Goal: Task Accomplishment & Management: Manage account settings

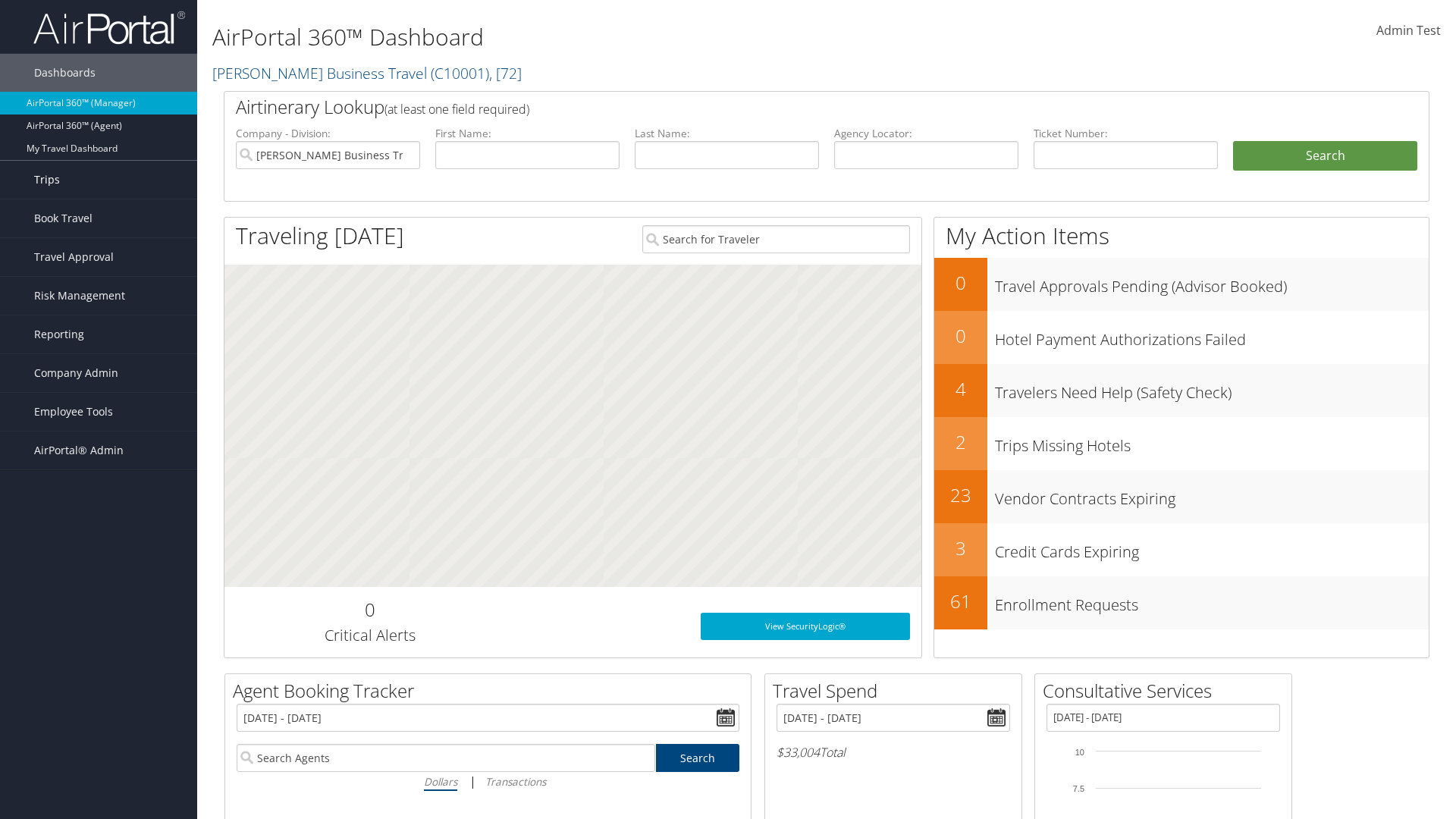
click at [99, 179] on link "Trips" at bounding box center [98, 179] width 197 height 38
click at [0, 0] on link "Current/Future Trips" at bounding box center [0, 0] width 0 height 0
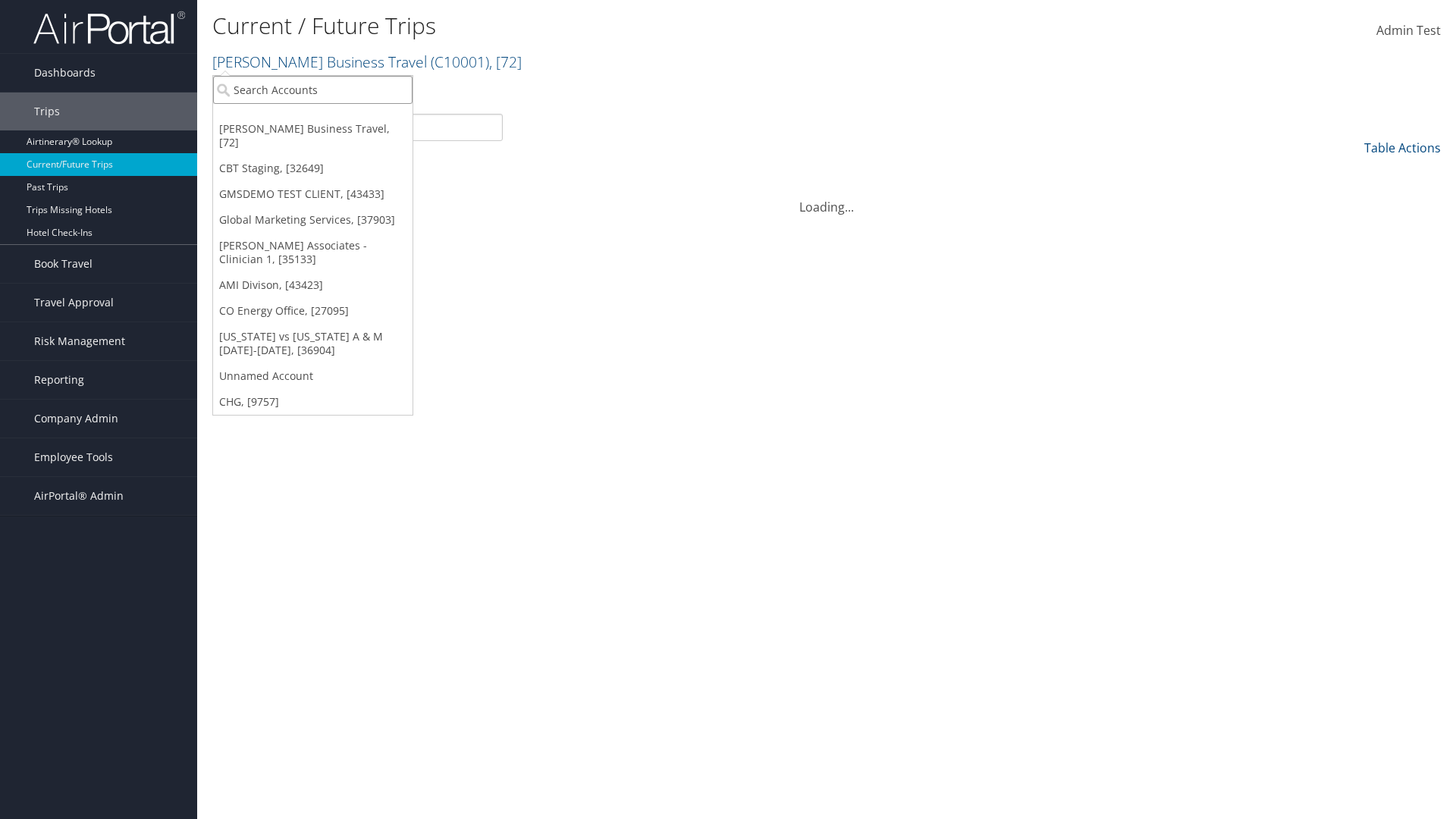
click at [312, 90] on input "search" at bounding box center [313, 90] width 199 height 28
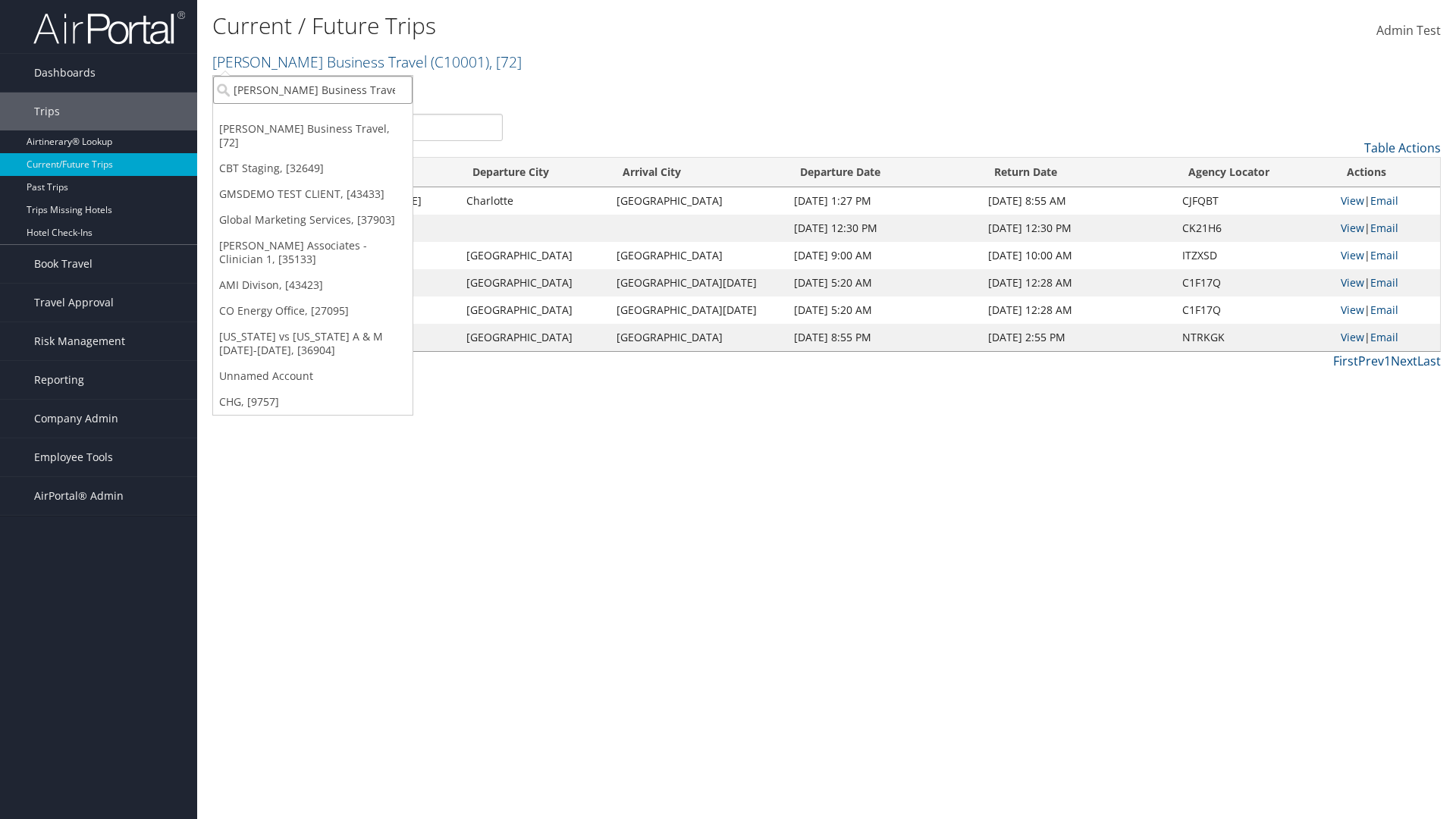
type input "[PERSON_NAME] Business Travel"
click at [334, 118] on div "Christopherson Business Travel (C10001), [72]" at bounding box center [334, 117] width 259 height 14
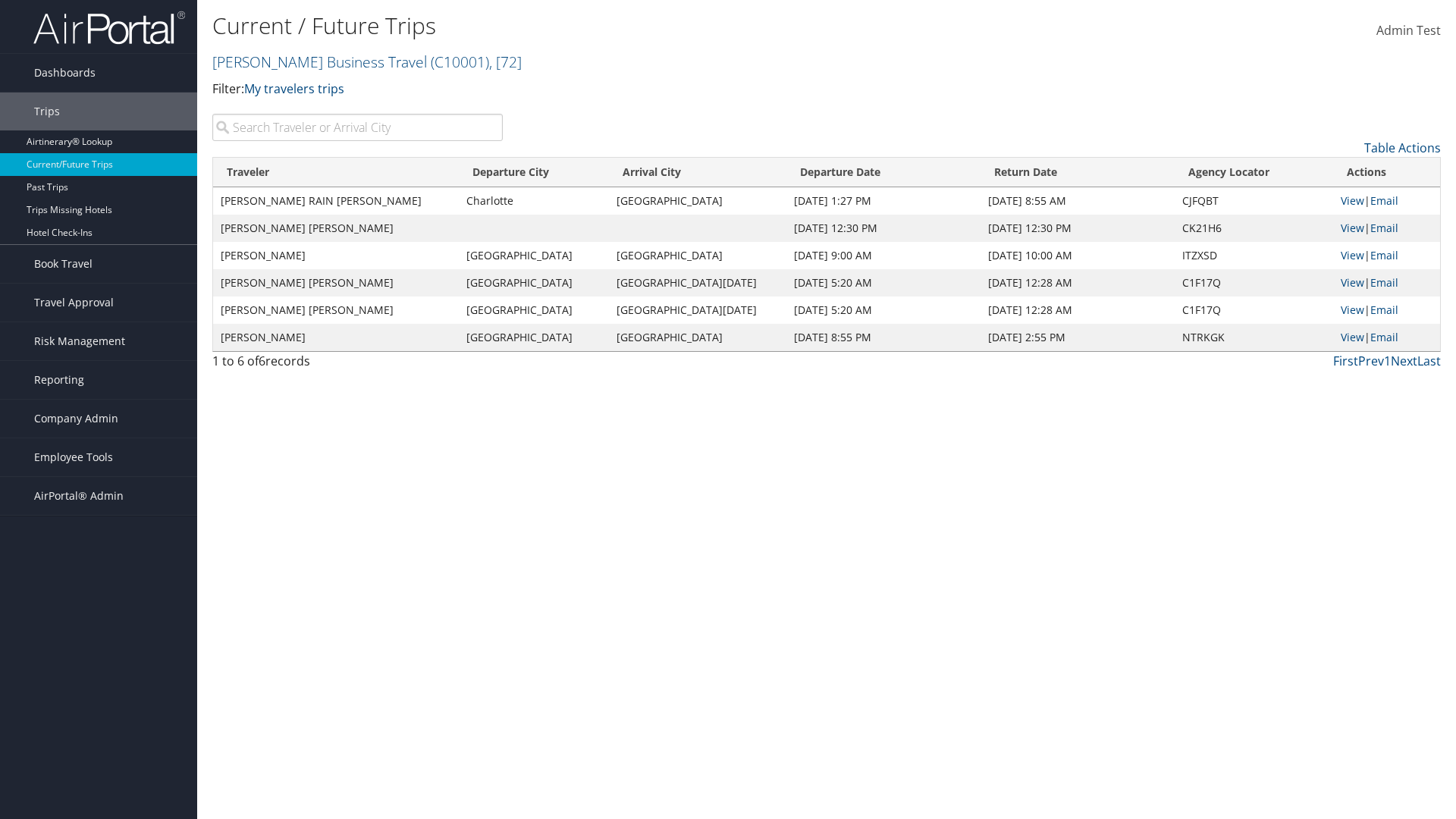
click at [357, 128] on input "search" at bounding box center [357, 127] width 291 height 27
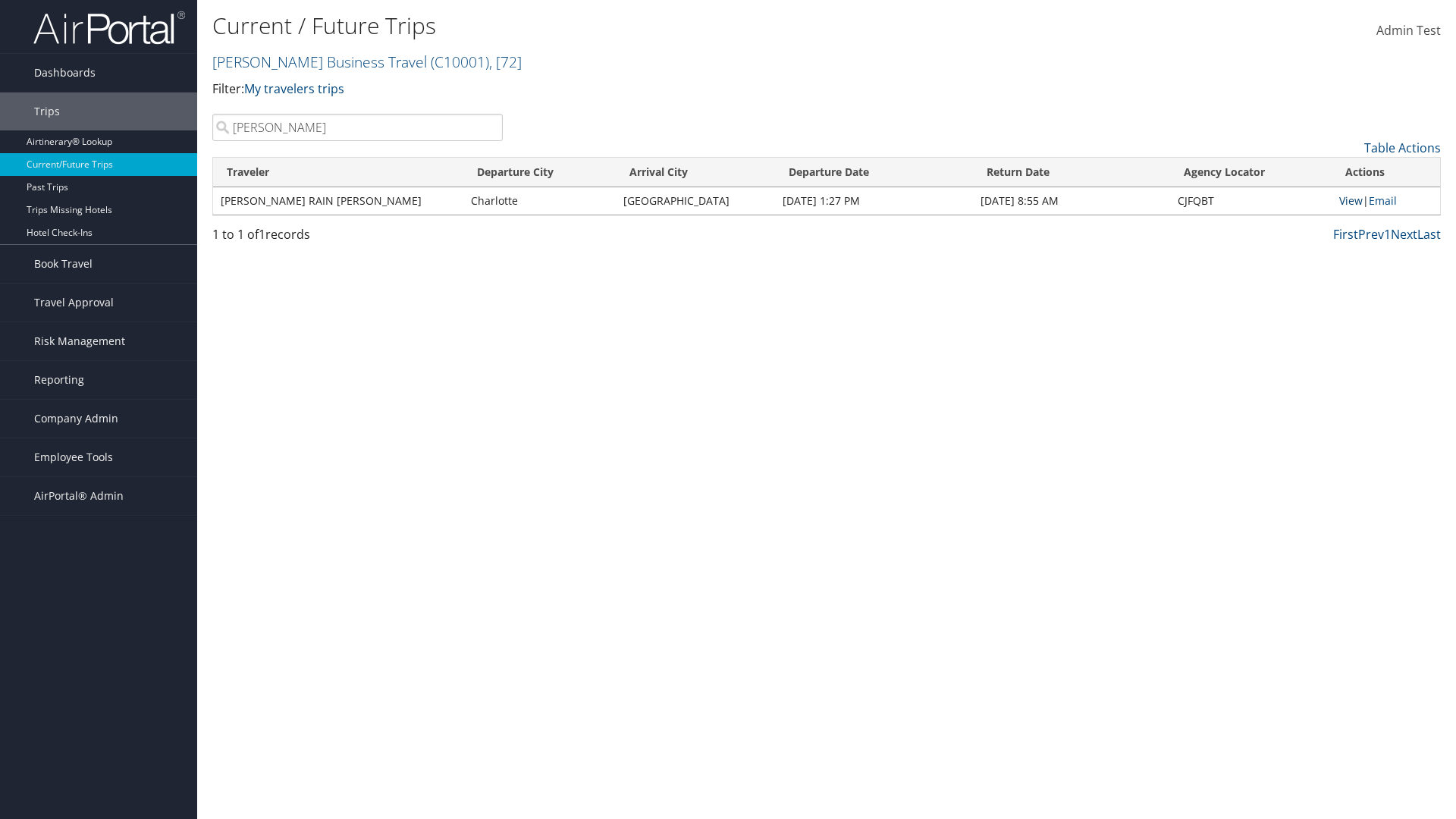
type input "TATUM"
click at [1349, 200] on link "View" at bounding box center [1351, 201] width 24 height 15
click at [99, 418] on span "Company Admin" at bounding box center [76, 418] width 84 height 38
click at [0, 0] on link "Airtinerary® Settings" at bounding box center [0, 0] width 0 height 0
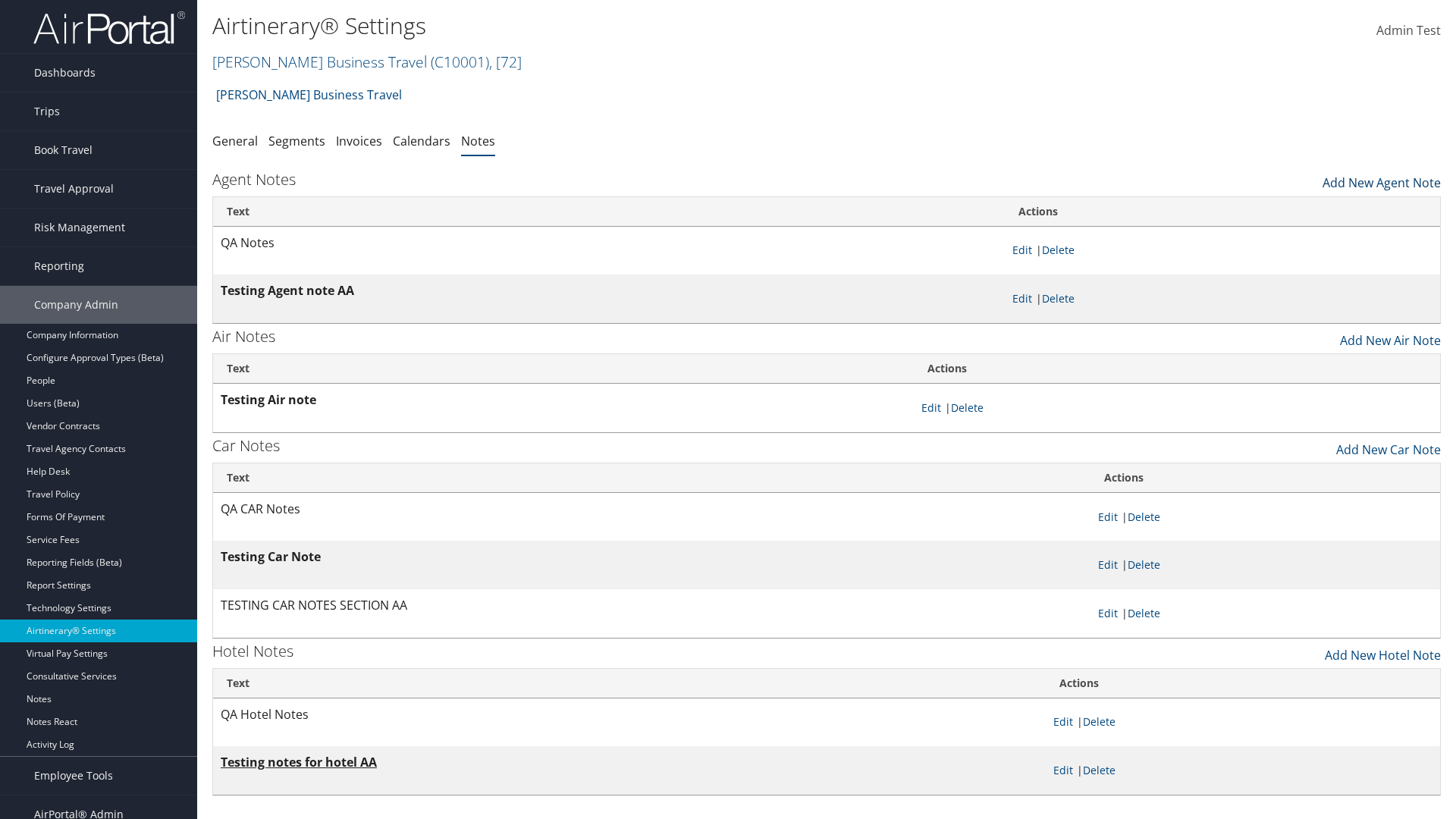
click at [1382, 179] on link "Add New Agent Note" at bounding box center [1382, 179] width 119 height 26
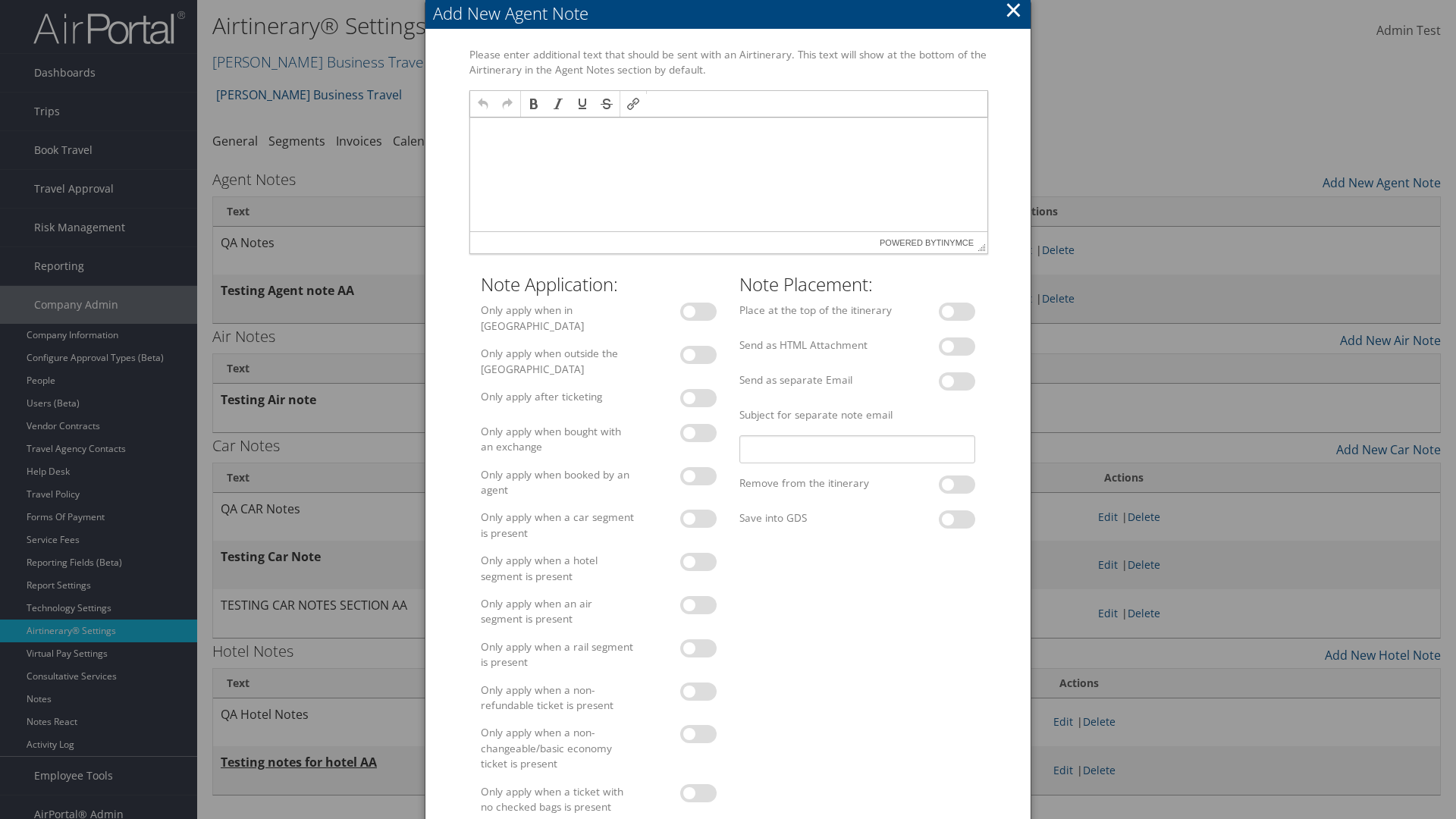
click at [727, 131] on p at bounding box center [728, 132] width 505 height 12
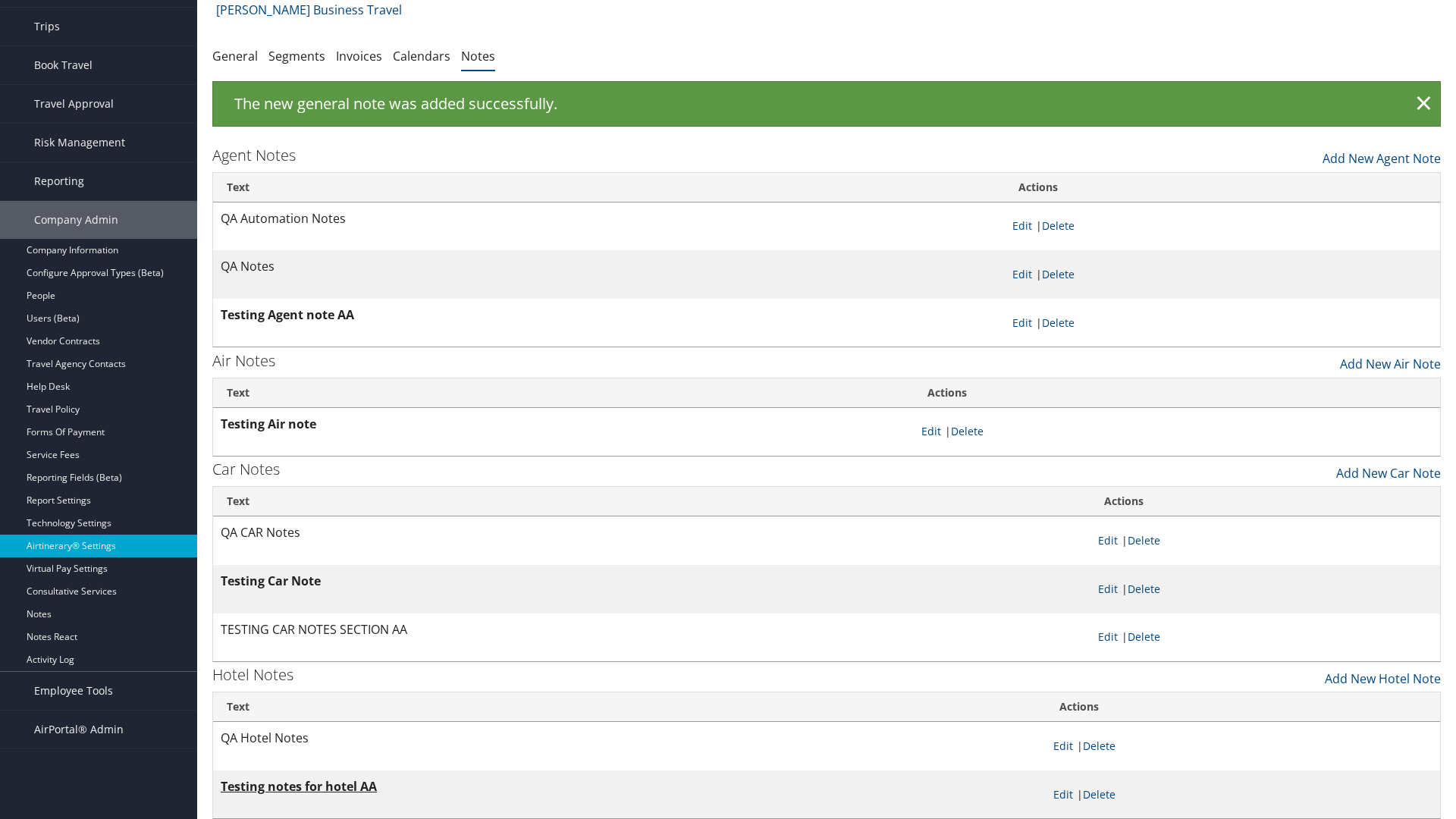
scroll to position [24, 0]
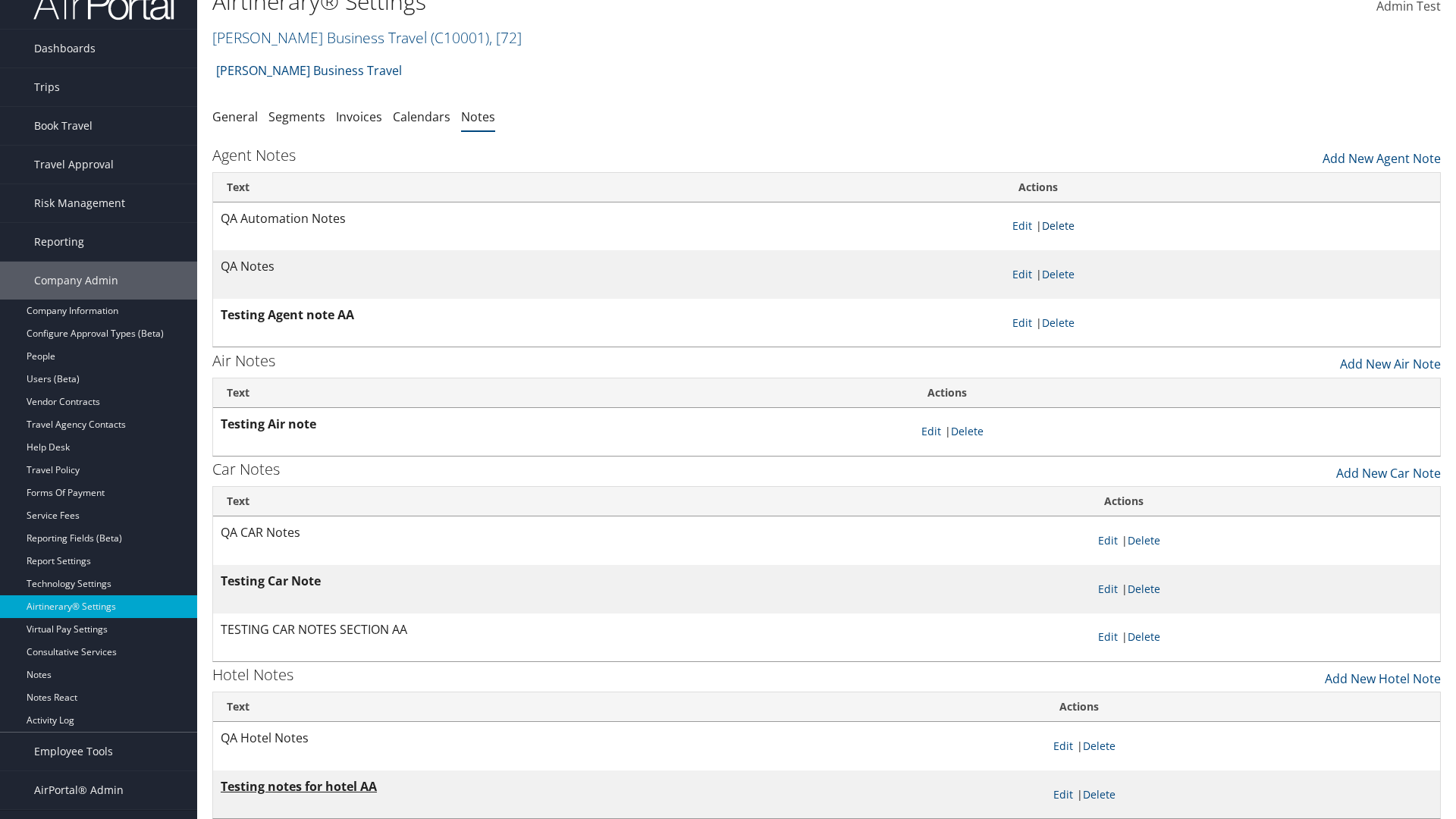
click at [1062, 226] on link "Delete" at bounding box center [1059, 226] width 33 height 15
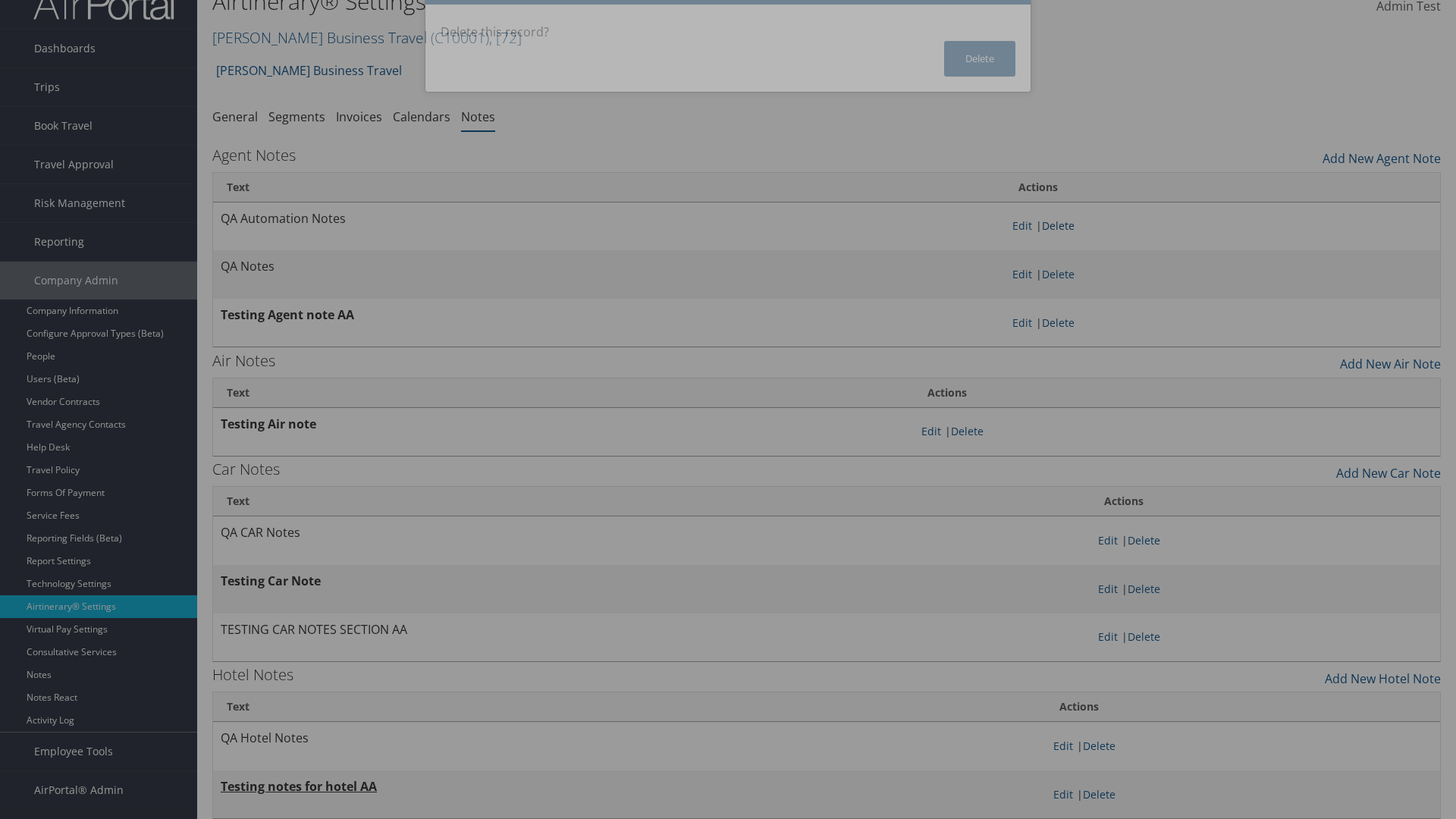
scroll to position [0, 0]
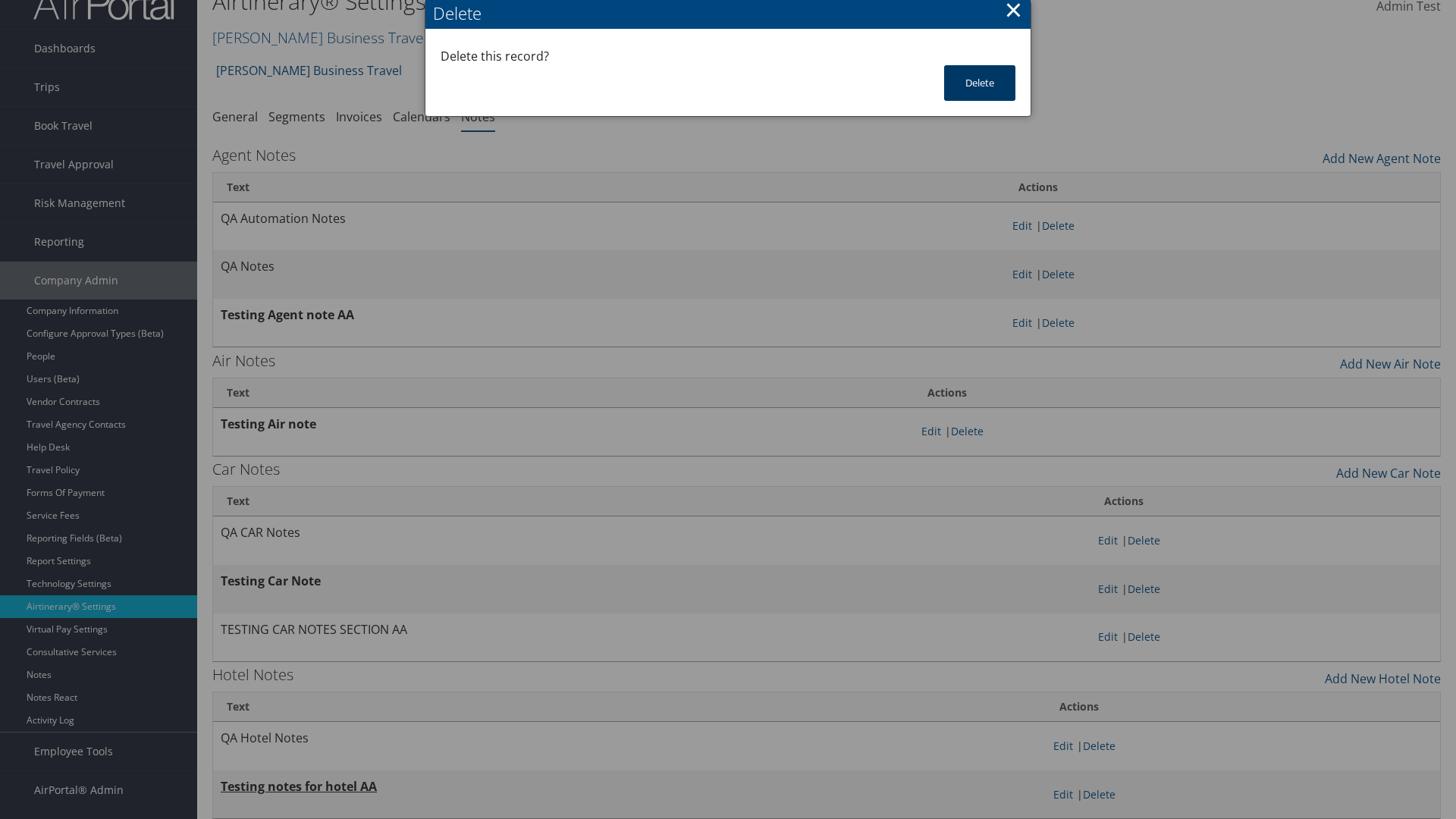
click at [980, 82] on button "Delete" at bounding box center [980, 82] width 72 height 35
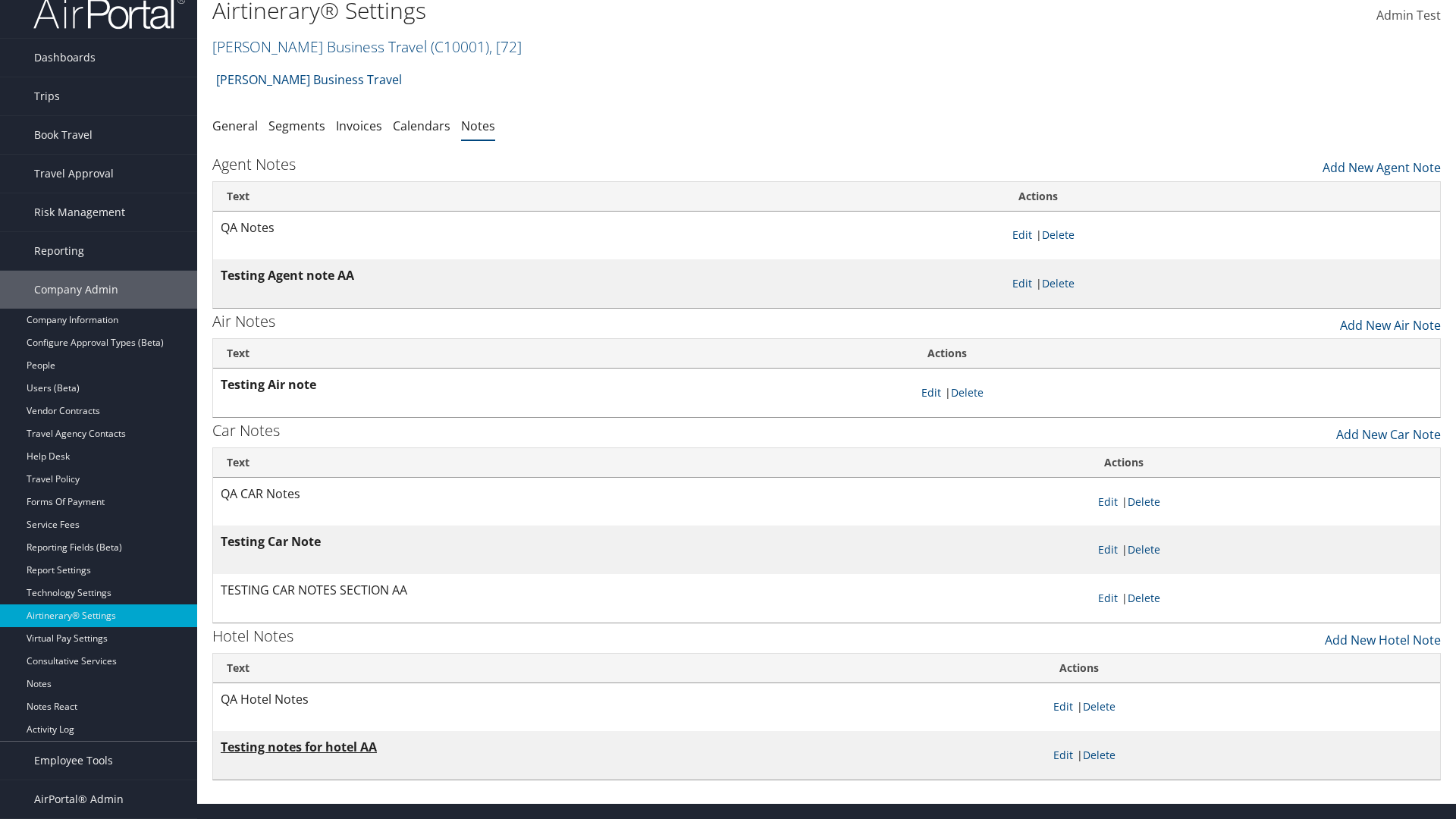
scroll to position [15, 0]
